Goal: Task Accomplishment & Management: Use online tool/utility

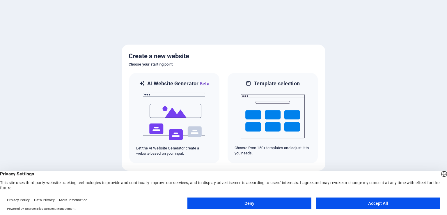
click at [360, 203] on button "Accept All" at bounding box center [378, 203] width 124 height 12
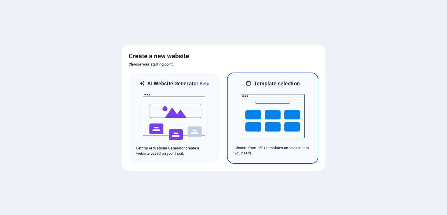
click at [273, 118] on img at bounding box center [273, 116] width 64 height 58
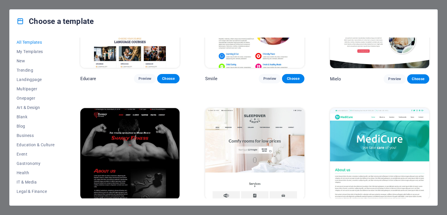
scroll to position [4133, 0]
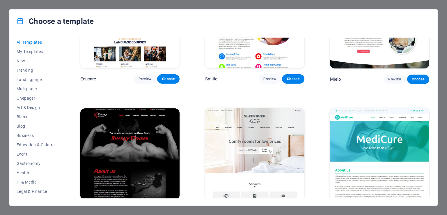
click at [392, 208] on span "Preview" at bounding box center [394, 210] width 13 height 5
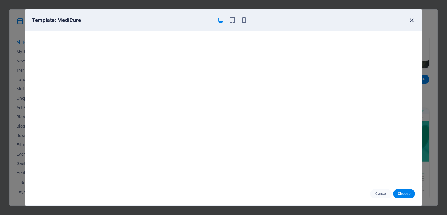
click at [412, 22] on icon "button" at bounding box center [411, 20] width 7 height 7
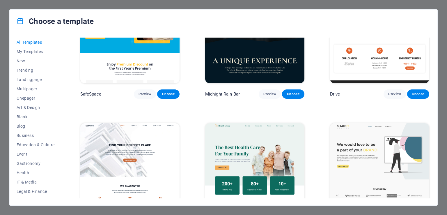
scroll to position [1229, 0]
click at [123, 139] on img at bounding box center [129, 168] width 99 height 91
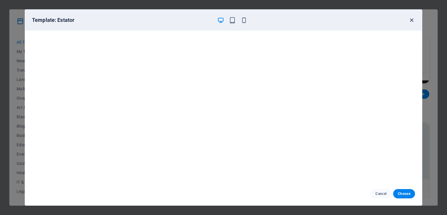
click at [411, 19] on icon "button" at bounding box center [411, 20] width 7 height 7
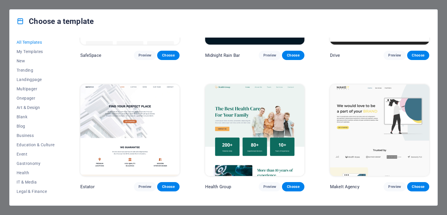
scroll to position [1317, 0]
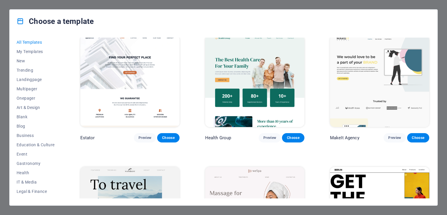
click at [260, 65] on img at bounding box center [254, 81] width 99 height 91
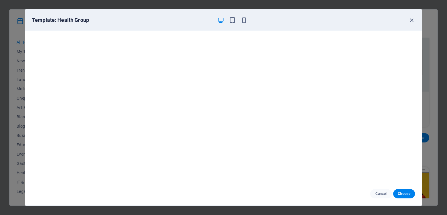
click at [231, 24] on div "Template: Health Group" at bounding box center [223, 20] width 397 height 21
click at [231, 21] on icon "button" at bounding box center [232, 20] width 7 height 7
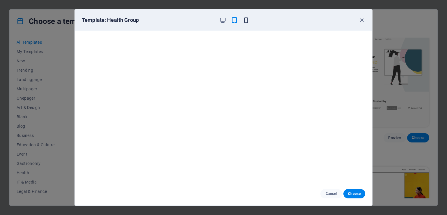
click at [245, 20] on icon "button" at bounding box center [246, 20] width 7 height 7
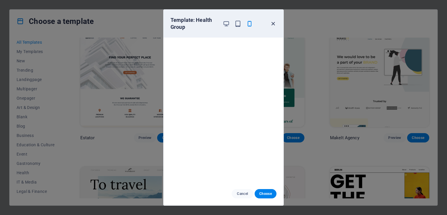
click at [274, 26] on icon "button" at bounding box center [273, 23] width 7 height 7
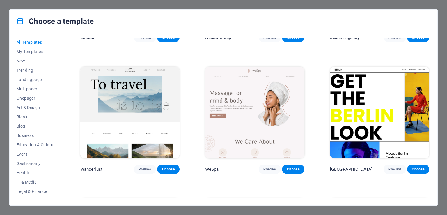
scroll to position [1420, 0]
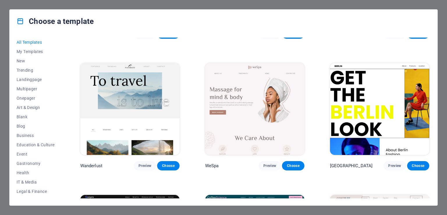
click at [141, 93] on img at bounding box center [129, 108] width 99 height 91
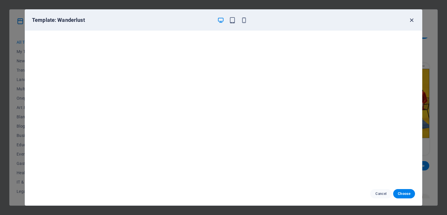
click at [410, 20] on icon "button" at bounding box center [411, 20] width 7 height 7
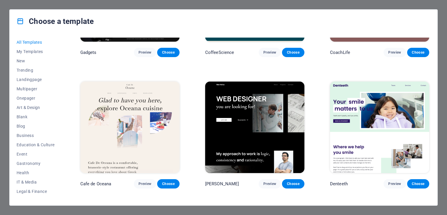
scroll to position [1665, 0]
click at [242, 110] on img at bounding box center [254, 126] width 99 height 91
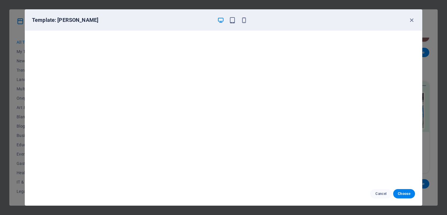
scroll to position [1, 0]
click at [412, 19] on icon "button" at bounding box center [411, 20] width 7 height 7
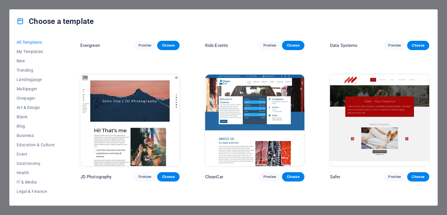
scroll to position [2460, 0]
click at [260, 75] on img at bounding box center [254, 120] width 99 height 91
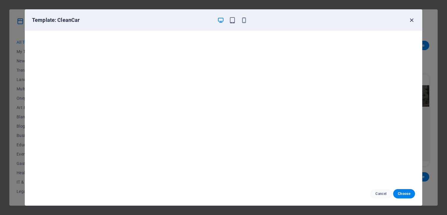
click at [411, 21] on icon "button" at bounding box center [411, 20] width 7 height 7
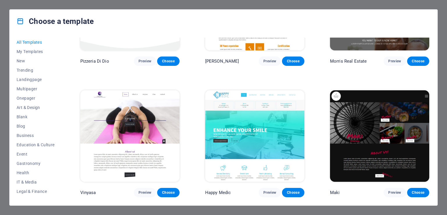
scroll to position [2840, 0]
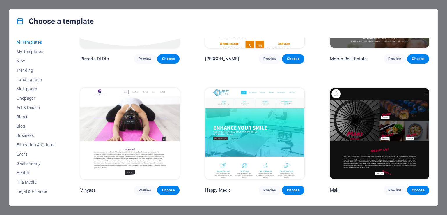
click at [245, 106] on img at bounding box center [254, 133] width 99 height 91
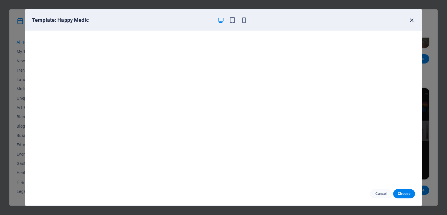
click at [411, 21] on icon "button" at bounding box center [411, 20] width 7 height 7
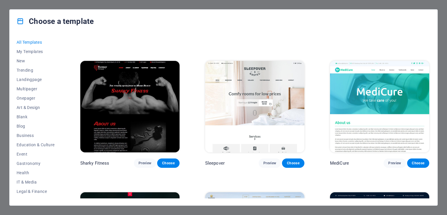
scroll to position [4180, 0]
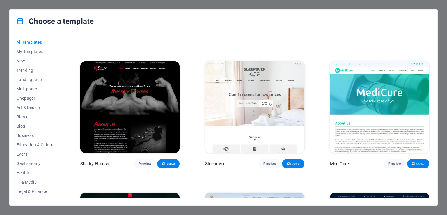
click at [358, 69] on img at bounding box center [379, 106] width 99 height 91
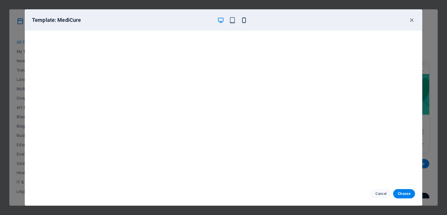
click at [243, 22] on icon "button" at bounding box center [244, 20] width 7 height 7
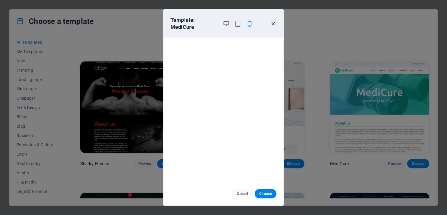
click at [270, 24] on icon "button" at bounding box center [273, 23] width 7 height 7
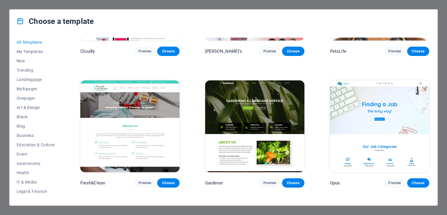
scroll to position [4556, 0]
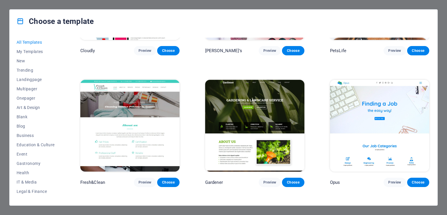
click at [162, 84] on img at bounding box center [129, 125] width 99 height 91
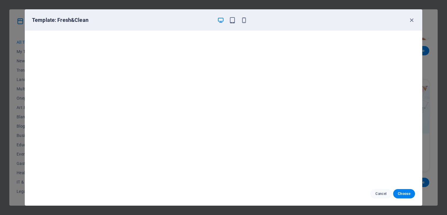
scroll to position [1, 0]
click at [413, 24] on div "Template: Fresh&Clean" at bounding box center [223, 20] width 397 height 21
click at [412, 21] on icon "button" at bounding box center [411, 20] width 7 height 7
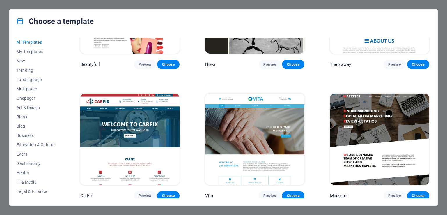
scroll to position [5199, 0]
click at [253, 93] on img at bounding box center [254, 138] width 99 height 91
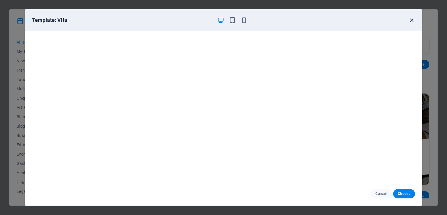
click at [411, 20] on icon "button" at bounding box center [411, 20] width 7 height 7
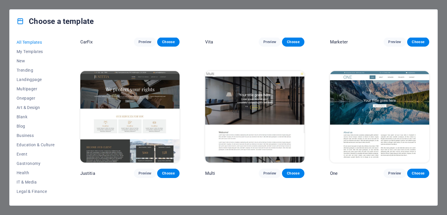
scroll to position [5351, 0]
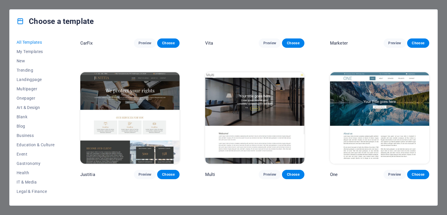
click at [365, 79] on img at bounding box center [379, 117] width 99 height 91
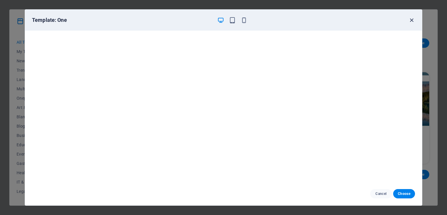
click at [411, 21] on icon "button" at bounding box center [411, 20] width 7 height 7
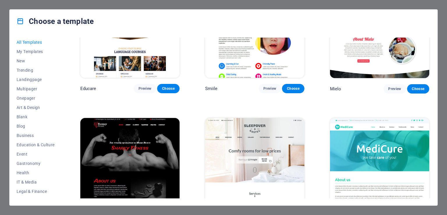
scroll to position [4123, 0]
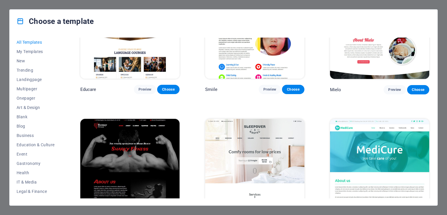
click at [403, 129] on img at bounding box center [379, 164] width 99 height 91
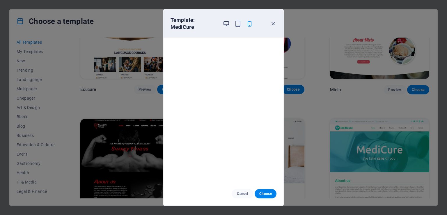
click at [229, 26] on span "button" at bounding box center [226, 23] width 7 height 7
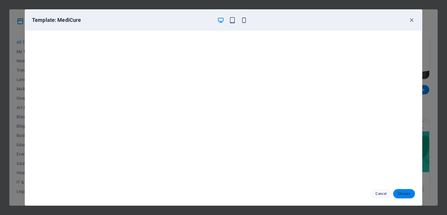
click at [407, 193] on span "Choose" at bounding box center [404, 193] width 13 height 5
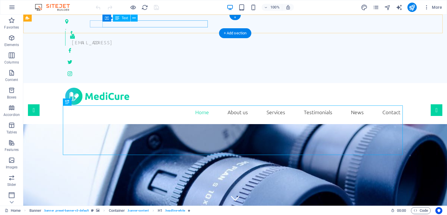
click at [150, 39] on div "[EMAIL_ADDRESS]" at bounding box center [236, 42] width 329 height 7
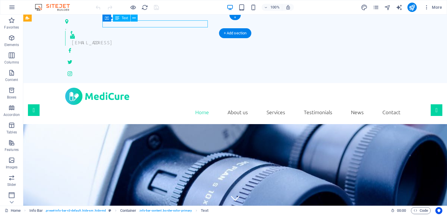
click at [163, 39] on div "[EMAIL_ADDRESS]" at bounding box center [236, 42] width 329 height 7
click at [65, 36] on div "[EMAIL_ADDRESS]" at bounding box center [232, 41] width 335 height 10
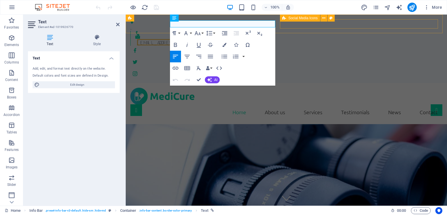
click at [324, 46] on div at bounding box center [286, 62] width 312 height 33
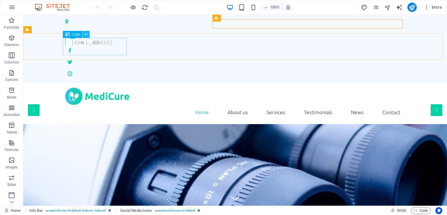
click at [86, 35] on icon at bounding box center [86, 34] width 3 height 6
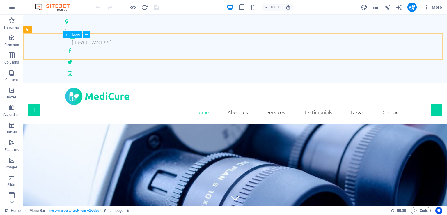
click at [66, 36] on icon at bounding box center [67, 34] width 5 height 7
click at [87, 34] on icon at bounding box center [86, 34] width 3 height 6
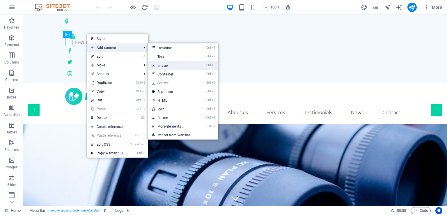
click at [173, 68] on link "Ctrl 3 Image" at bounding box center [172, 65] width 48 height 9
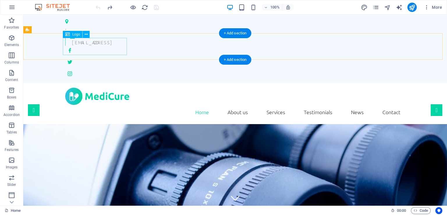
click at [98, 88] on div at bounding box center [235, 96] width 340 height 17
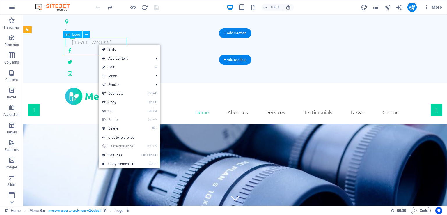
click at [81, 88] on div at bounding box center [235, 96] width 340 height 17
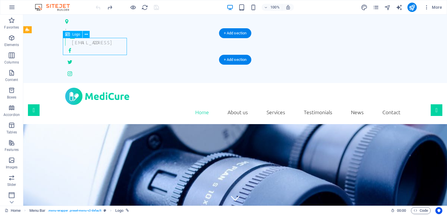
click at [81, 88] on div at bounding box center [235, 96] width 340 height 17
select select "px"
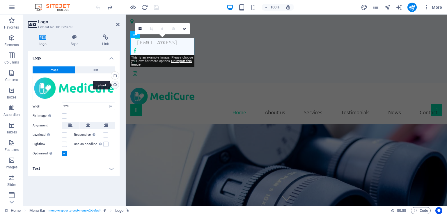
click at [116, 85] on div "Upload" at bounding box center [114, 85] width 9 height 9
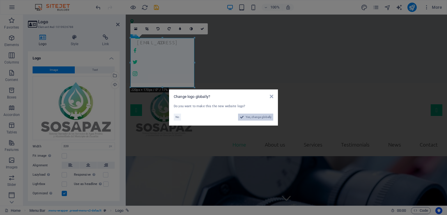
click at [251, 118] on span "Yes, change globally" at bounding box center [259, 116] width 26 height 7
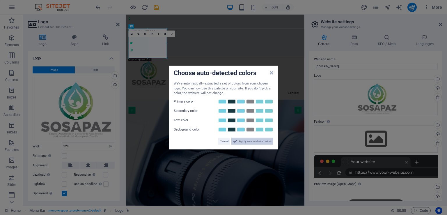
click at [251, 140] on span "Apply new website colors" at bounding box center [255, 140] width 33 height 7
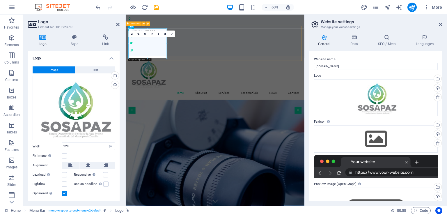
click at [244, 83] on div "Home About us Services Testimonials News Contact Menu" at bounding box center [275, 119] width 298 height 73
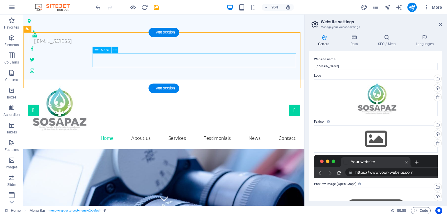
click at [146, 137] on nav "Home About us Services Testimonials News Contact" at bounding box center [171, 144] width 287 height 15
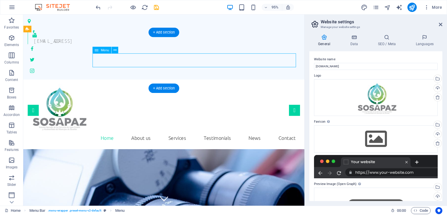
click at [184, 137] on nav "Home About us Services Testimonials News Contact" at bounding box center [171, 144] width 287 height 15
click at [128, 137] on nav "Home About us Services Testimonials News Contact" at bounding box center [171, 144] width 287 height 15
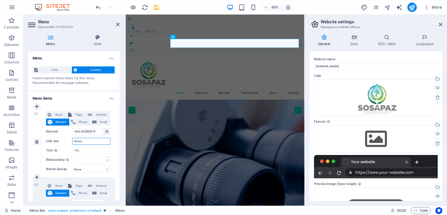
click at [87, 140] on input "Home" at bounding box center [91, 141] width 38 height 7
type input "I"
select select
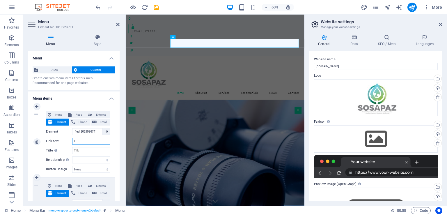
select select
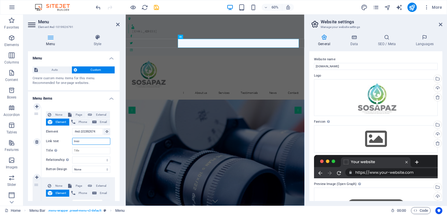
type input "Inicio"
select select
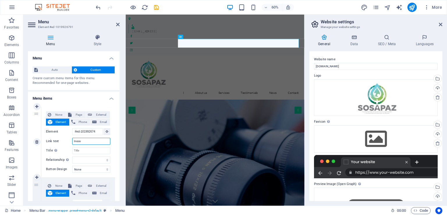
select select
click at [249, 137] on nav "Inicio About us Services Testimonials News Contact" at bounding box center [274, 144] width 288 height 15
click at [86, 141] on input "Inicio" at bounding box center [91, 141] width 38 height 7
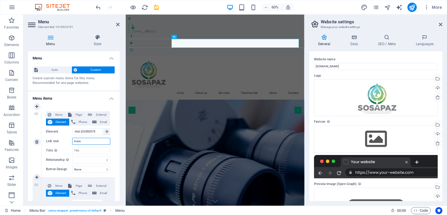
click at [86, 141] on input "Inicio" at bounding box center [91, 141] width 38 height 7
type input "C"
select select
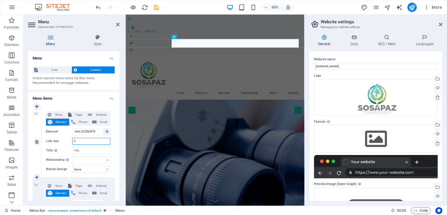
select select
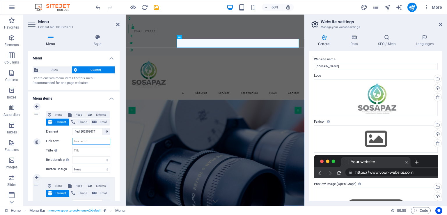
select select
type input "A"
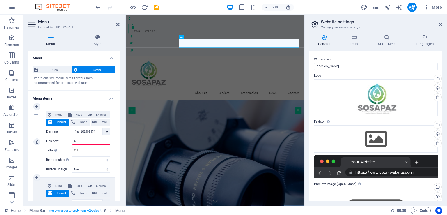
select select
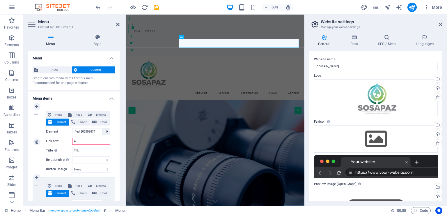
select select
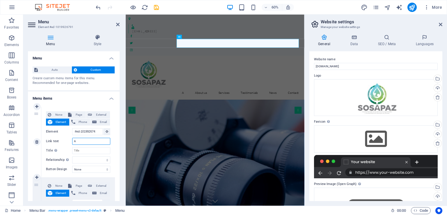
select select
type input "I"
select select
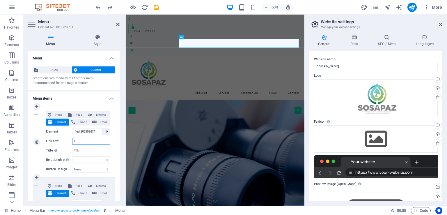
select select
type input "Inicio"
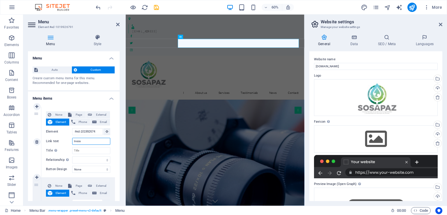
select select
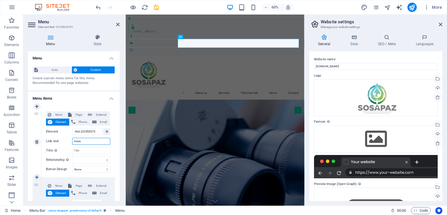
select select
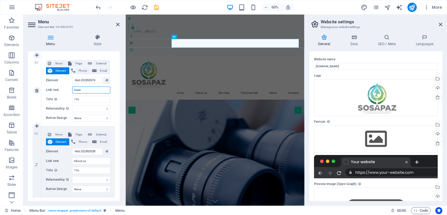
scroll to position [60, 0]
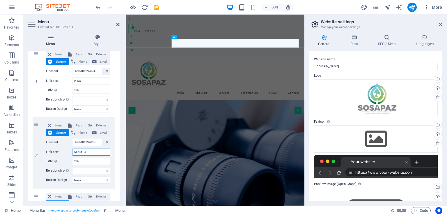
drag, startPoint x: 95, startPoint y: 151, endPoint x: 28, endPoint y: 146, distance: 67.5
type input "Ac"
select select
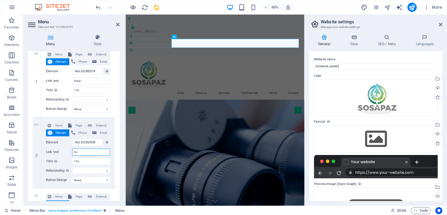
select select
type input "Acer"
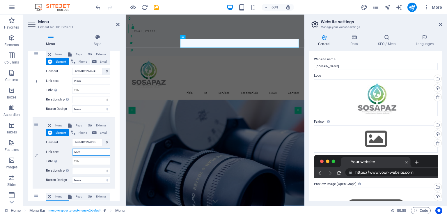
select select
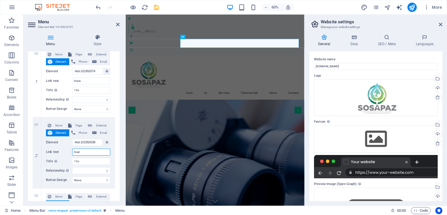
select select
type input "Acerca"
select select
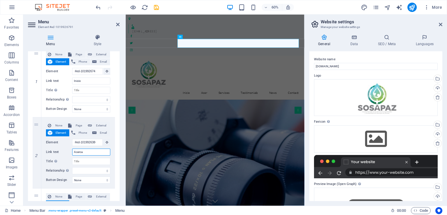
select select
type input "Acerca de"
select select
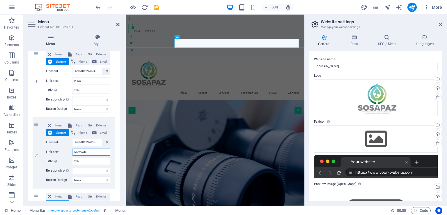
select select
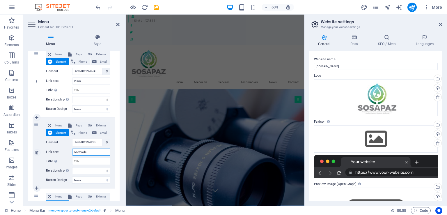
scroll to position [0, 0]
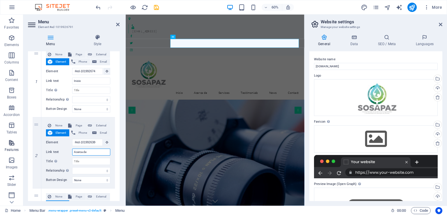
drag, startPoint x: 92, startPoint y: 152, endPoint x: 14, endPoint y: 152, distance: 78.6
click at [14, 152] on section "Favorites Elements Columns Content Boxes Accordion Tables Features Images Slide…" at bounding box center [152, 110] width 304 height 191
type input "W"
type input "Q"
select select
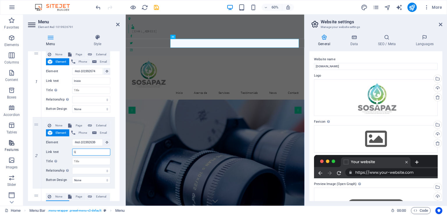
select select
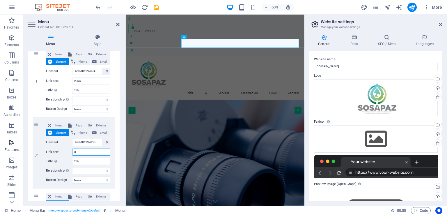
type input "Qu"
select select
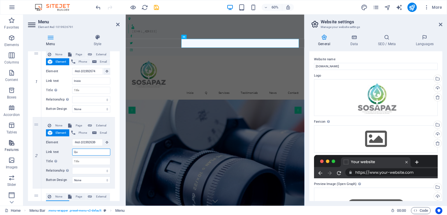
select select
type input "Q"
select select
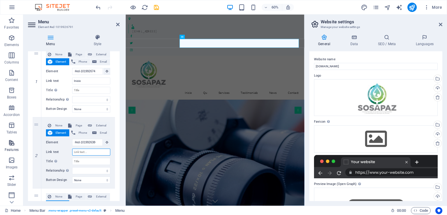
select select
type input "Quienes Somos"
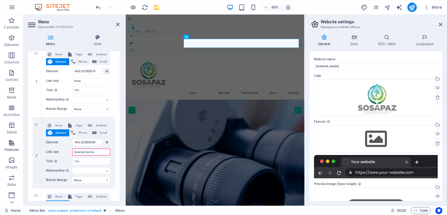
select select
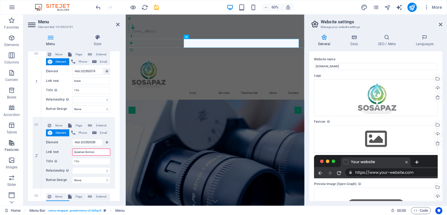
select select
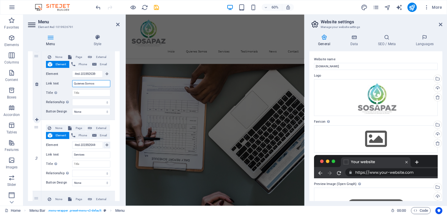
scroll to position [701, 0]
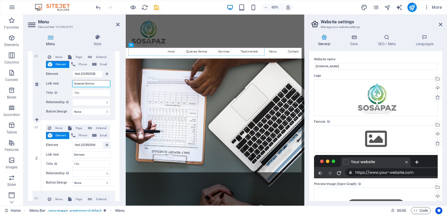
type input "Quienes Somos"
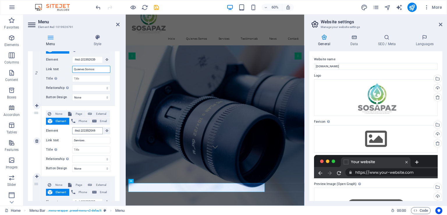
scroll to position [0, 0]
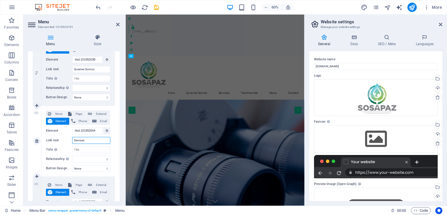
click at [86, 141] on input "Services" at bounding box center [91, 140] width 38 height 7
type input "P"
select select
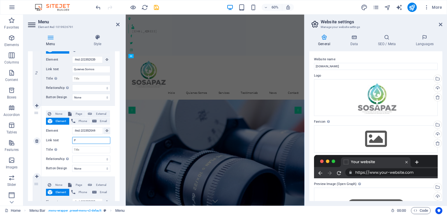
select select
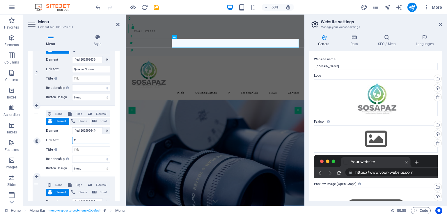
type input "Pota"
select select
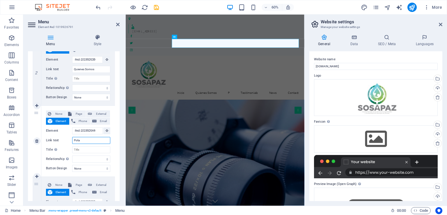
select select
type input "Potab"
select select
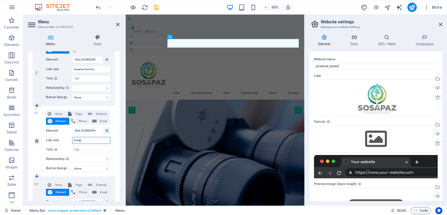
select select
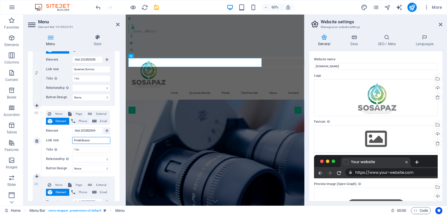
type input "Potabilizacion"
select select
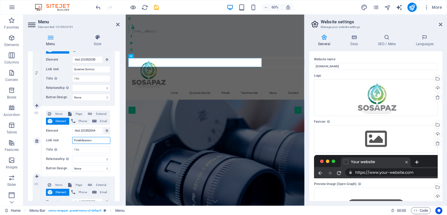
select select
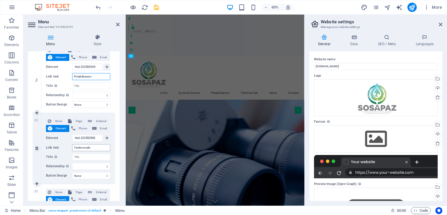
type input "Potabilizacion"
drag, startPoint x: 95, startPoint y: 148, endPoint x: 13, endPoint y: 142, distance: 82.0
click at [13, 142] on section "Favorites Elements Columns Content Boxes Accordion Tables Features Images Slide…" at bounding box center [152, 110] width 304 height 191
type input "Saneamiento"
select select
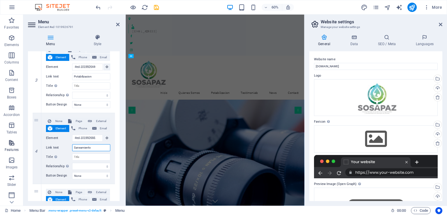
select select
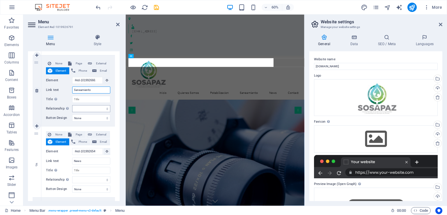
scroll to position [279, 0]
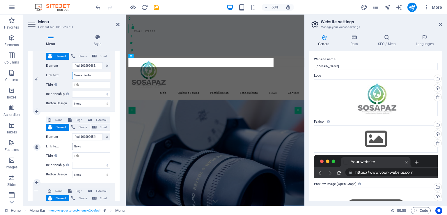
type input "Saneamiento"
drag, startPoint x: 85, startPoint y: 147, endPoint x: 42, endPoint y: 136, distance: 43.8
click at [42, 136] on div "None Page External Element Phone Email Page Home Subpage Legal Notice Privacy E…" at bounding box center [78, 147] width 74 height 71
type input "N"
select select
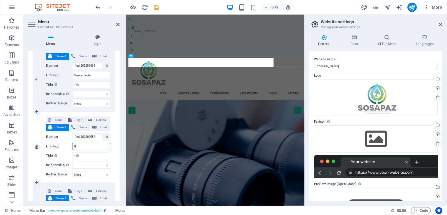
select select
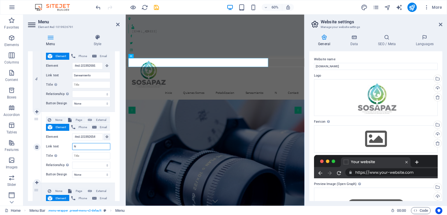
type input "No"
select select
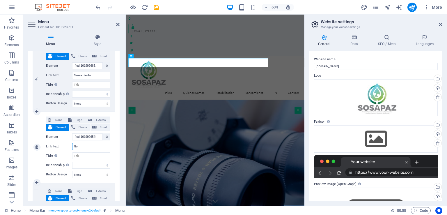
select select
type input "Noticio"
select select
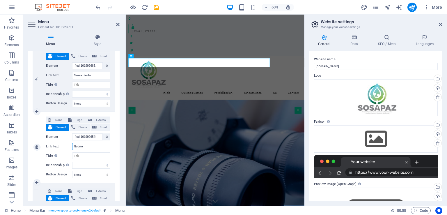
select select
type input "Noticias"
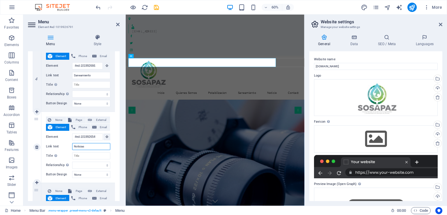
select select
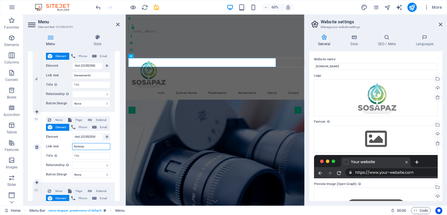
select select
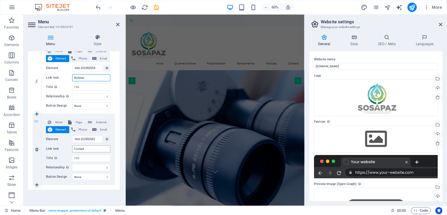
scroll to position [0, 0]
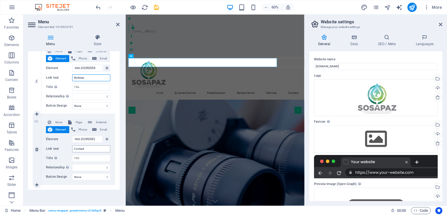
type input "Noticias"
drag, startPoint x: 89, startPoint y: 147, endPoint x: 7, endPoint y: 139, distance: 82.5
click at [7, 139] on section "Favorites Elements Columns Content Boxes Accordion Tables Features Images Slide…" at bounding box center [152, 110] width 304 height 191
type input "Contacto"
select select
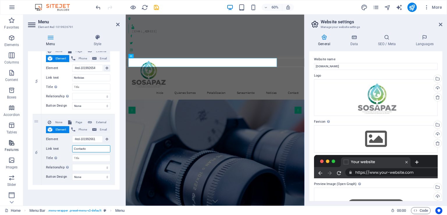
select select
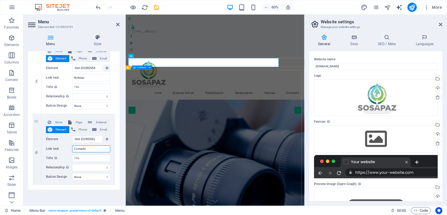
type input "Contacto"
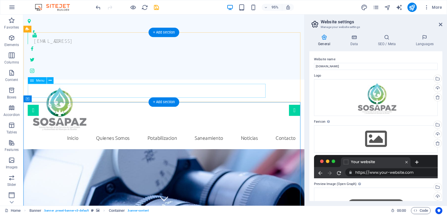
click at [86, 137] on nav "Inicio Quienes Somos Potabilizacion Saneamiento Noticias Contacto" at bounding box center [171, 144] width 287 height 15
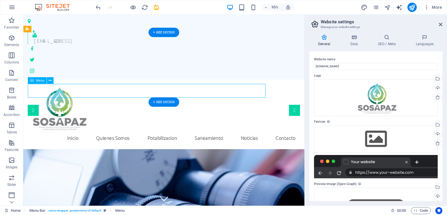
drag, startPoint x: 82, startPoint y: 95, endPoint x: 86, endPoint y: 93, distance: 4.8
click at [86, 137] on nav "Inicio Quienes Somos Potabilizacion Saneamiento Noticias Contacto" at bounding box center [171, 144] width 287 height 15
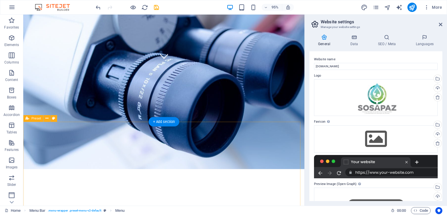
scroll to position [150, 0]
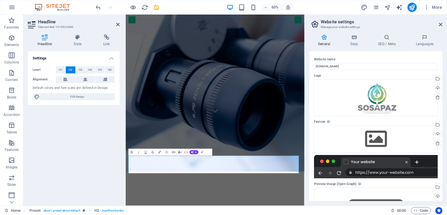
drag, startPoint x: 242, startPoint y: 261, endPoint x: -15, endPoint y: 244, distance: 257.5
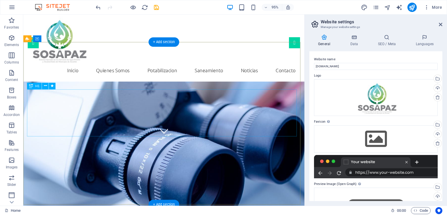
scroll to position [75, 0]
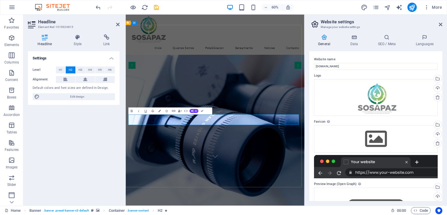
drag, startPoint x: 298, startPoint y: 189, endPoint x: 381, endPoint y: 189, distance: 82.9
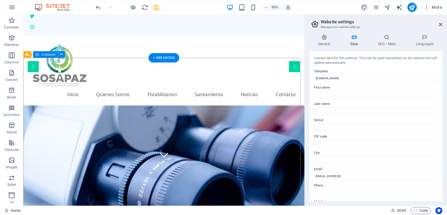
scroll to position [47, 0]
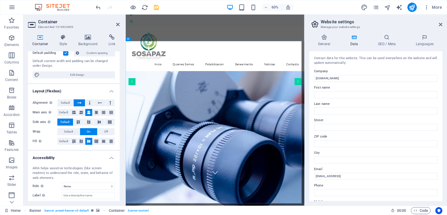
scroll to position [45, 0]
click at [71, 74] on span "Edit design" at bounding box center [77, 75] width 72 height 7
select select "rem"
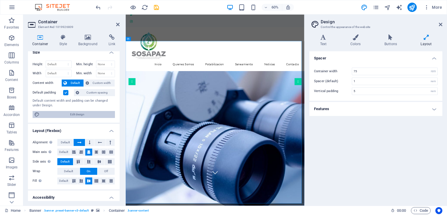
scroll to position [0, 0]
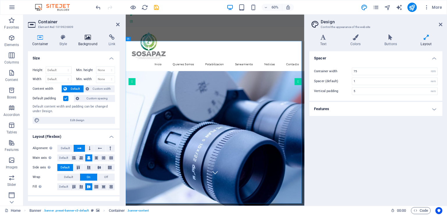
click at [87, 39] on icon at bounding box center [88, 37] width 28 height 6
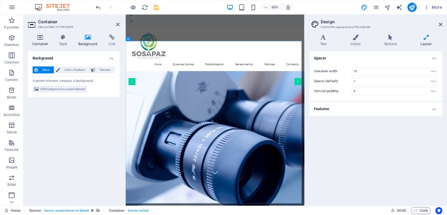
click at [40, 39] on icon at bounding box center [40, 37] width 25 height 6
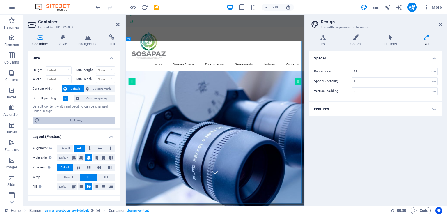
click at [63, 120] on span "Edit design" at bounding box center [77, 120] width 72 height 7
click at [434, 107] on h4 "Features" at bounding box center [375, 109] width 133 height 14
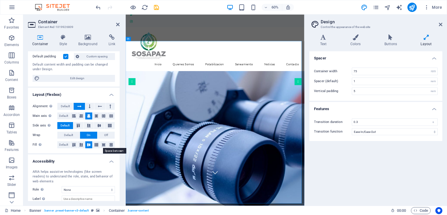
scroll to position [76, 0]
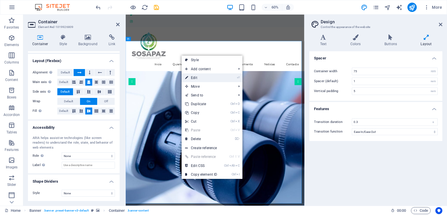
click at [194, 78] on link "⏎ Edit" at bounding box center [201, 77] width 39 height 9
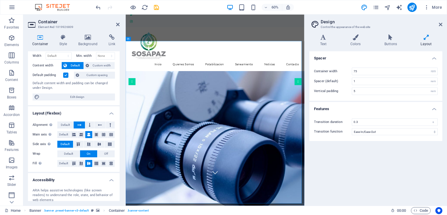
scroll to position [0, 0]
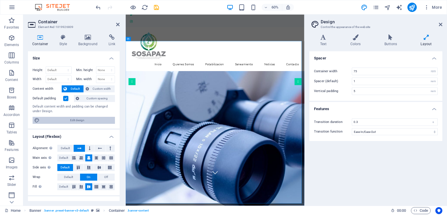
click at [59, 120] on span "Edit design" at bounding box center [77, 120] width 72 height 7
click at [442, 24] on icon at bounding box center [440, 24] width 3 height 5
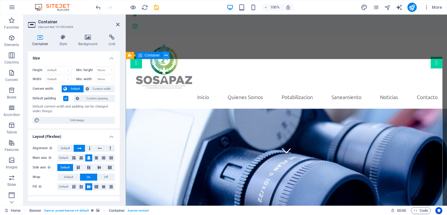
click at [167, 55] on icon at bounding box center [165, 55] width 3 height 6
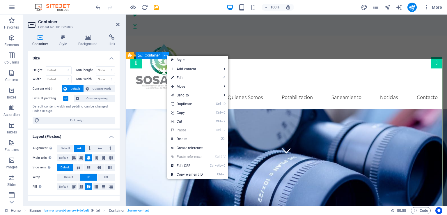
click at [167, 55] on icon at bounding box center [165, 55] width 3 height 6
click at [68, 40] on h4 "Style" at bounding box center [64, 40] width 19 height 12
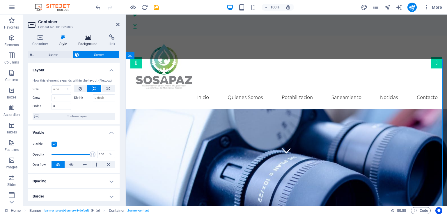
click at [87, 38] on icon at bounding box center [88, 37] width 28 height 6
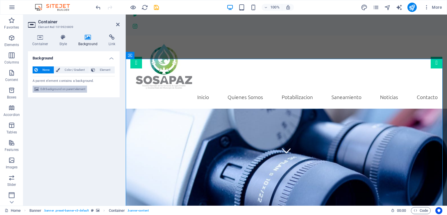
click at [61, 91] on span "Edit background on parent element" at bounding box center [62, 89] width 45 height 7
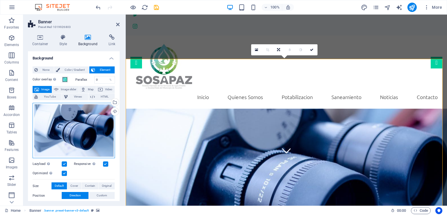
click at [73, 130] on div "Drag files here, click to choose files or select files from Files or our free s…" at bounding box center [74, 131] width 82 height 56
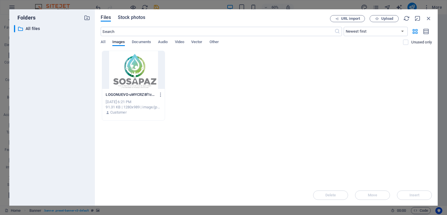
click at [121, 17] on span "Stock photos" at bounding box center [131, 17] width 27 height 7
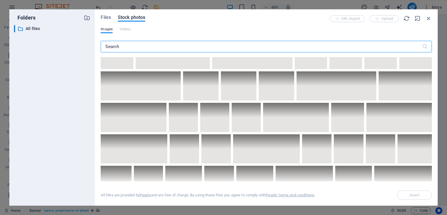
scroll to position [1191, 0]
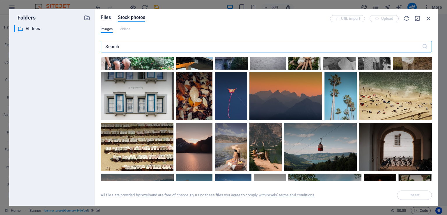
click at [105, 17] on span "Files" at bounding box center [106, 17] width 10 height 7
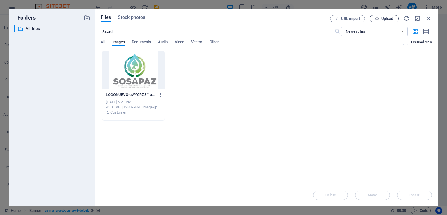
click at [382, 19] on span "Upload" at bounding box center [387, 18] width 12 height 3
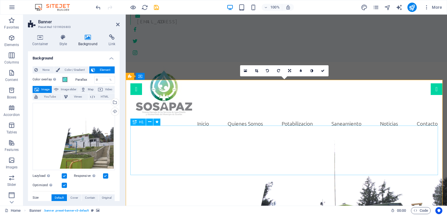
scroll to position [21, 0]
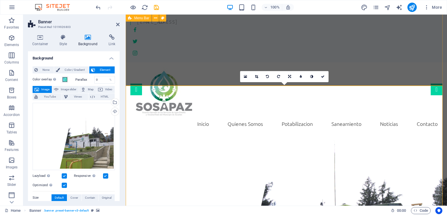
click at [272, 62] on div "Inicio Quienes Somos Potabilizacion Saneamiento Noticias Contacto Menu" at bounding box center [286, 98] width 321 height 73
select select "header"
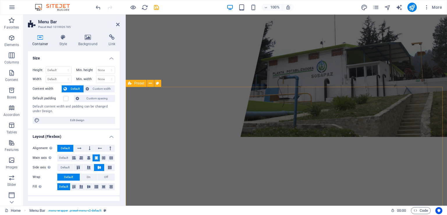
scroll to position [182, 0]
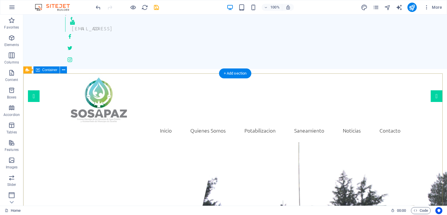
scroll to position [0, 0]
